Goal: Navigation & Orientation: Find specific page/section

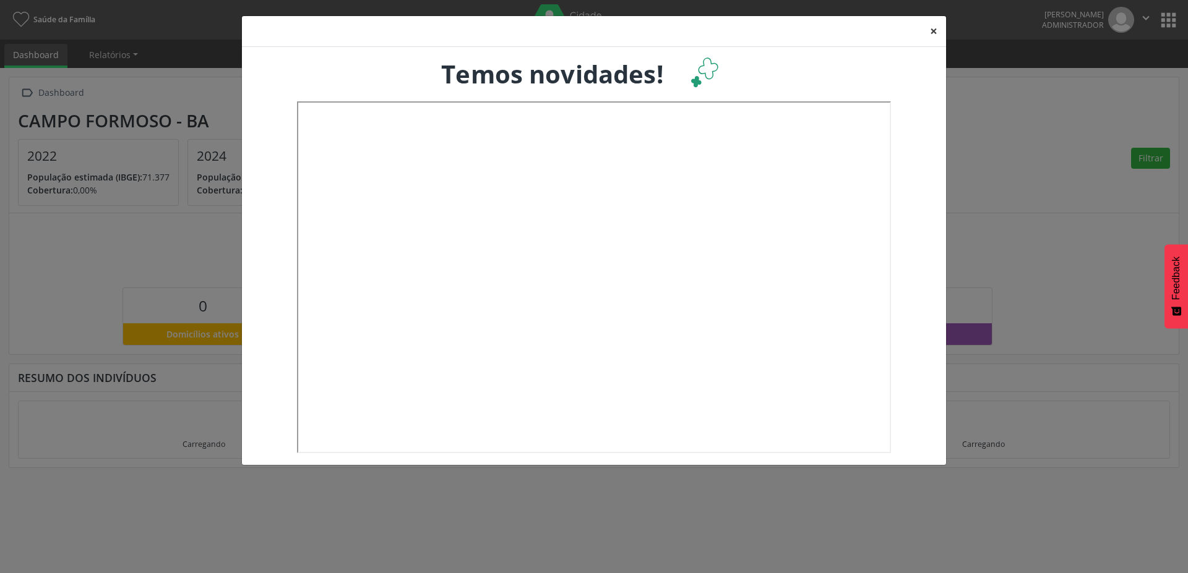
click at [930, 27] on button "×" at bounding box center [933, 31] width 25 height 30
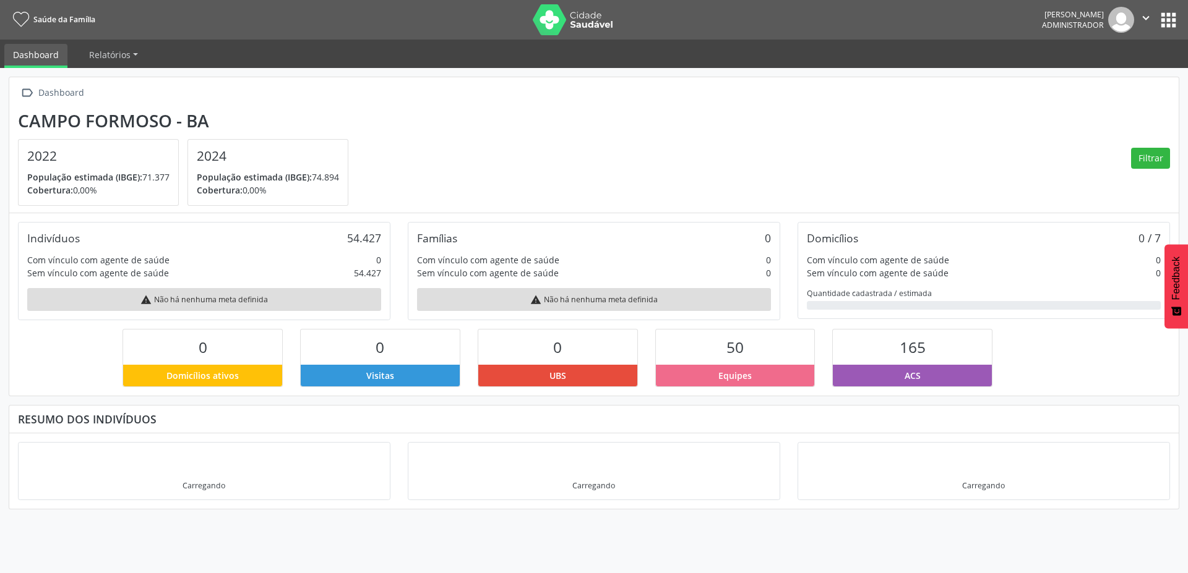
click at [1163, 17] on button "apps" at bounding box center [1168, 20] width 22 height 22
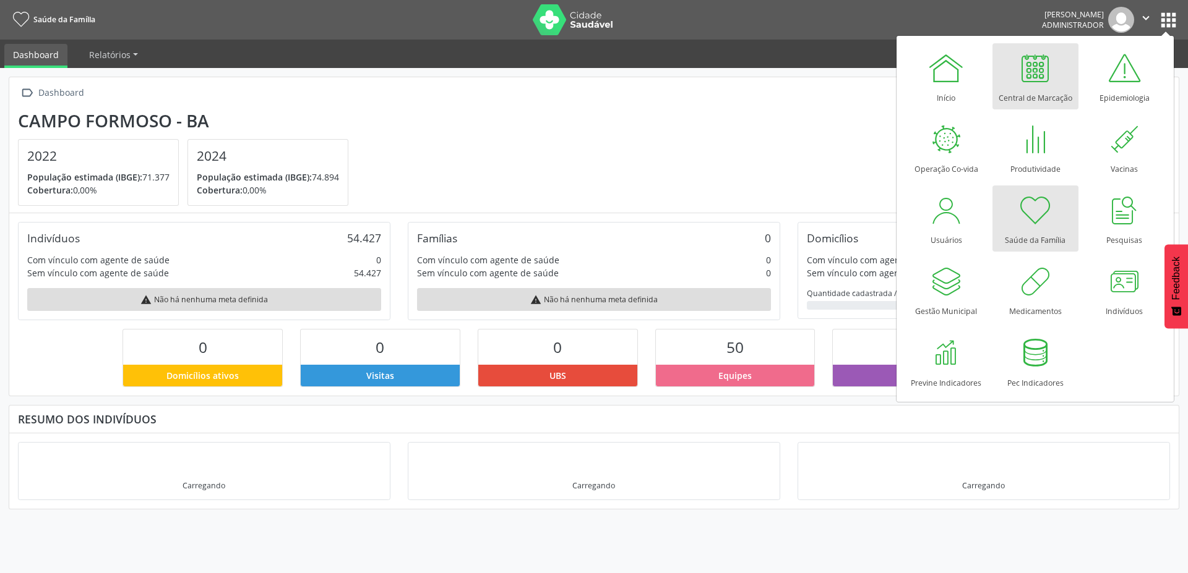
click at [1039, 62] on div at bounding box center [1034, 67] width 37 height 37
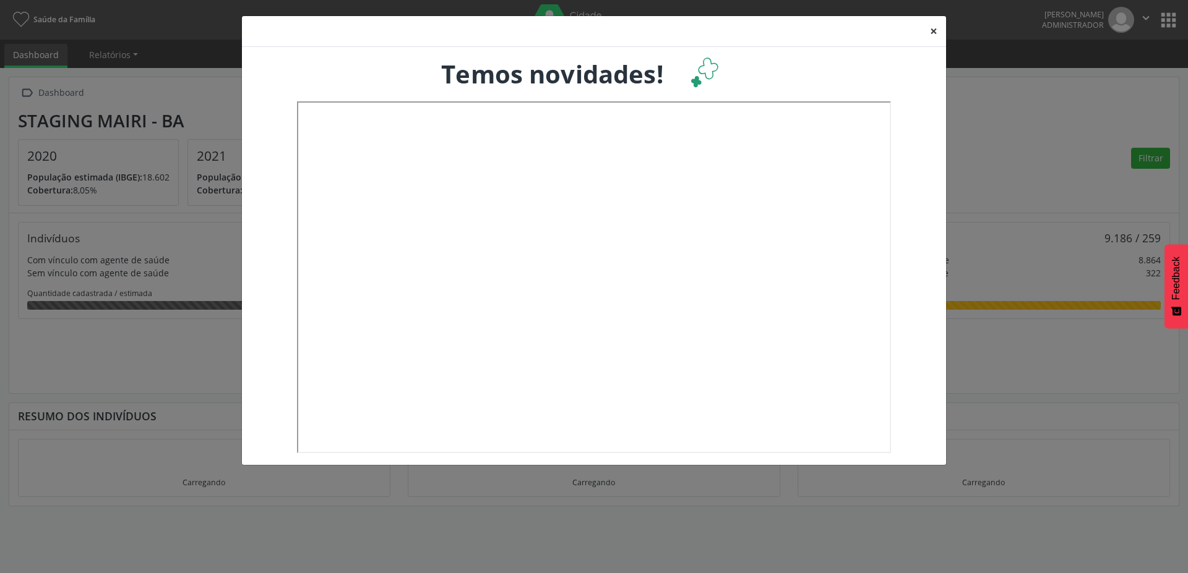
click at [933, 33] on button "×" at bounding box center [933, 31] width 25 height 30
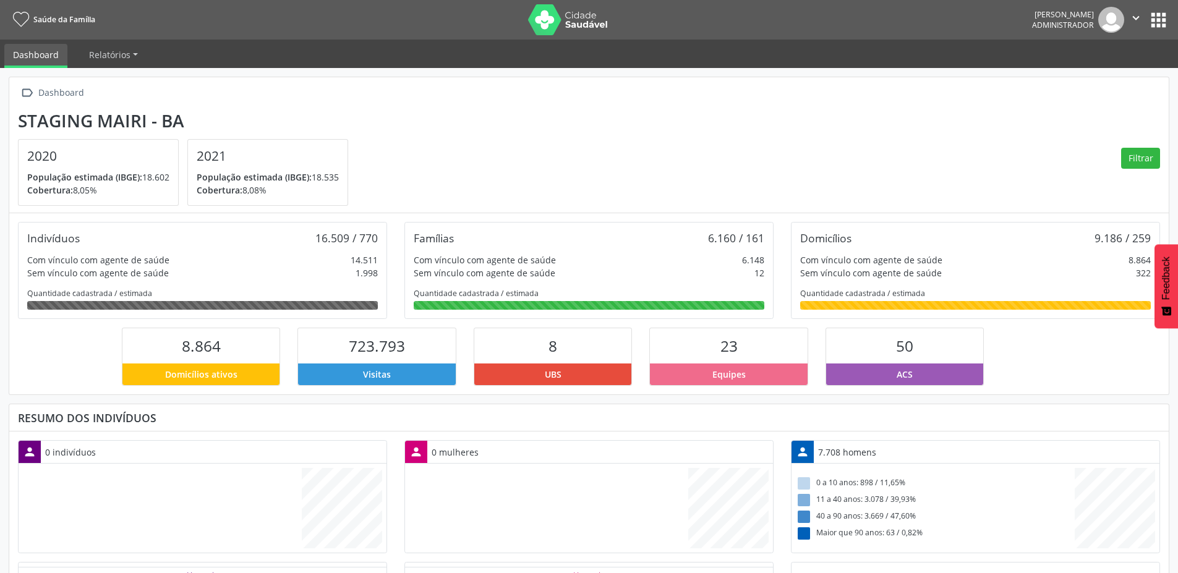
scroll to position [205, 387]
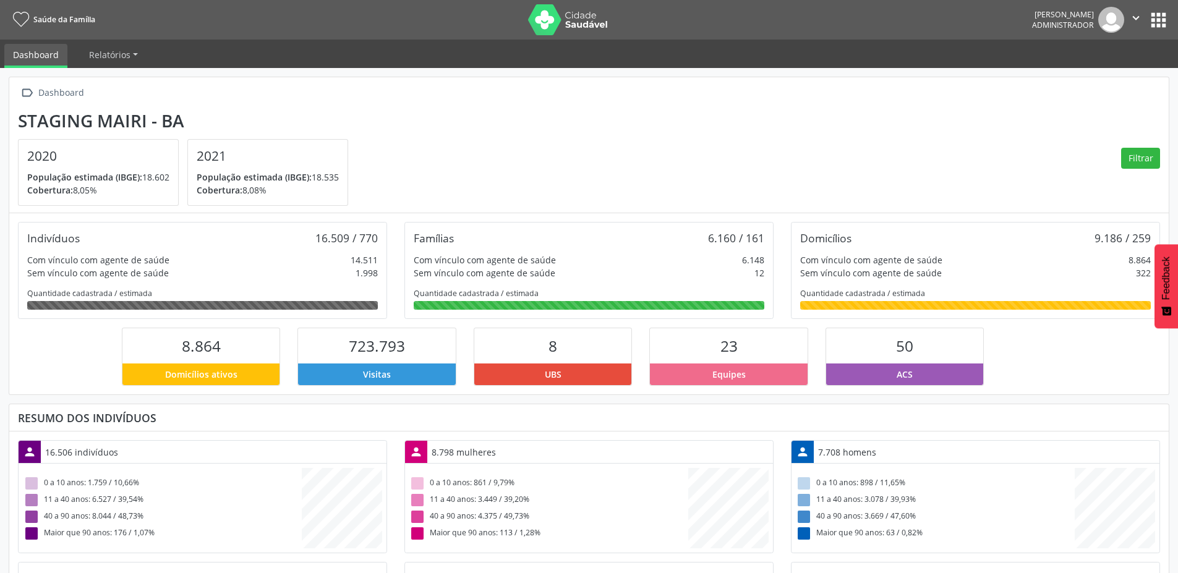
click at [1157, 25] on button "apps" at bounding box center [1159, 20] width 22 height 22
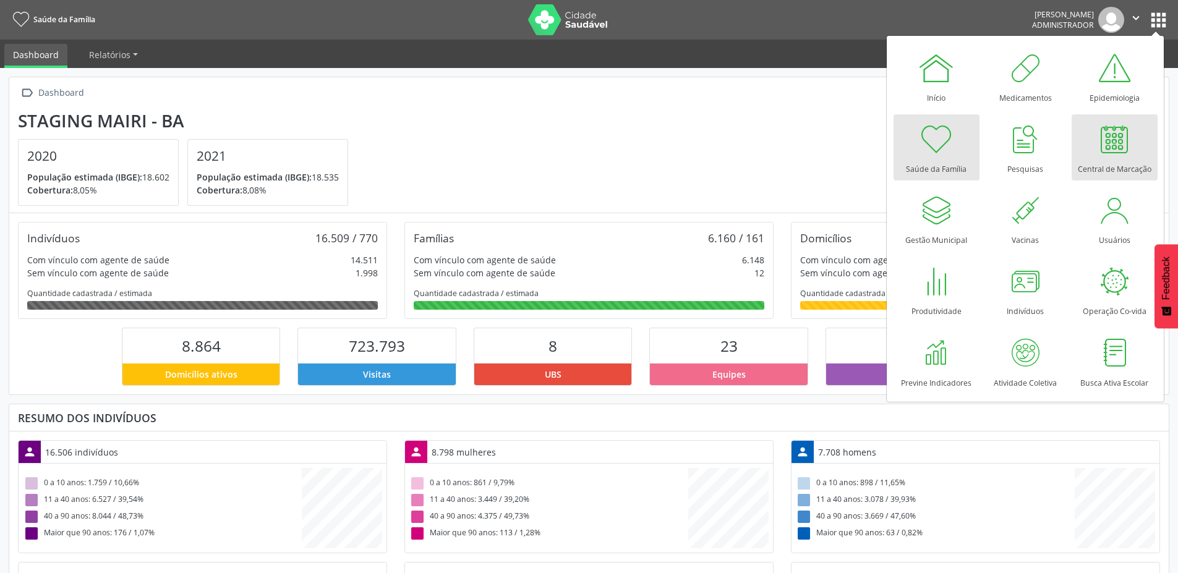
click at [1103, 146] on div at bounding box center [1114, 139] width 37 height 37
